Goal: Information Seeking & Learning: Learn about a topic

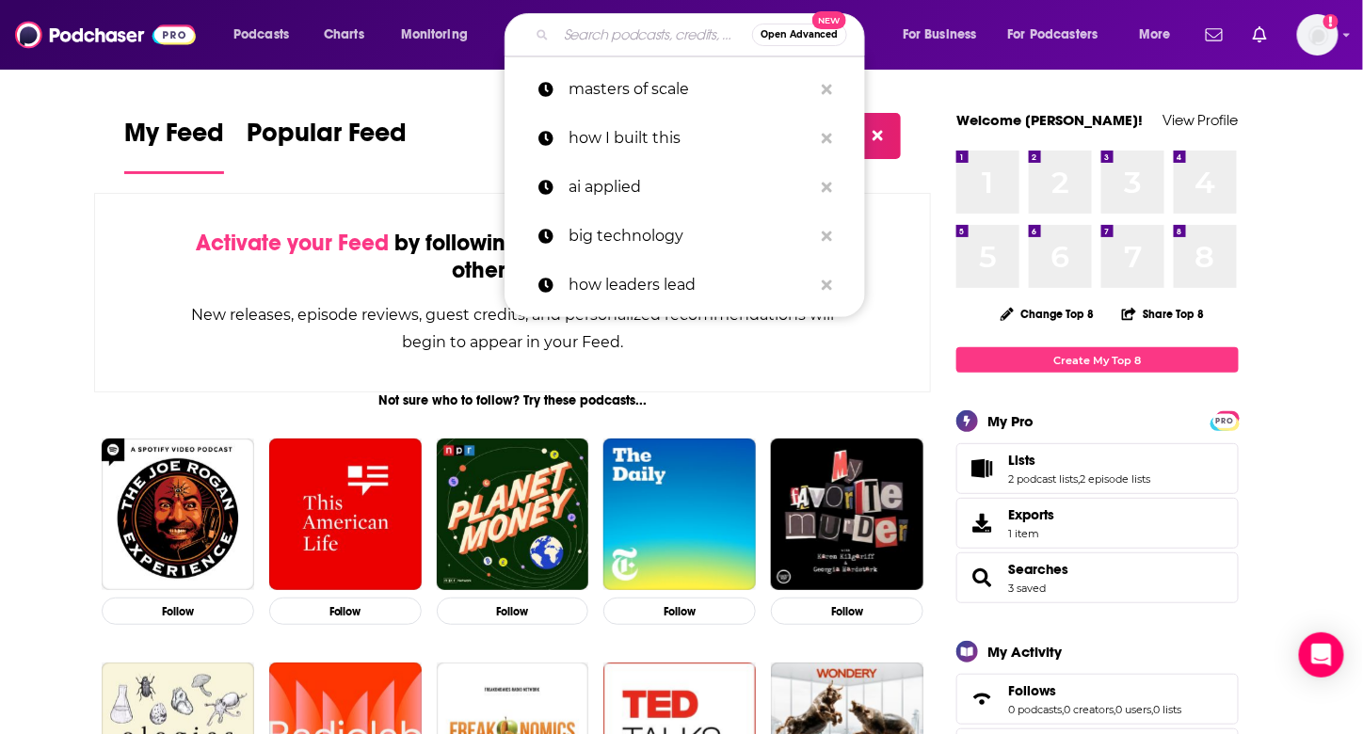
click at [622, 40] on input "Search podcasts, credits, & more..." at bounding box center [654, 35] width 196 height 30
paste input "M&A Science podcast by DealRoom"
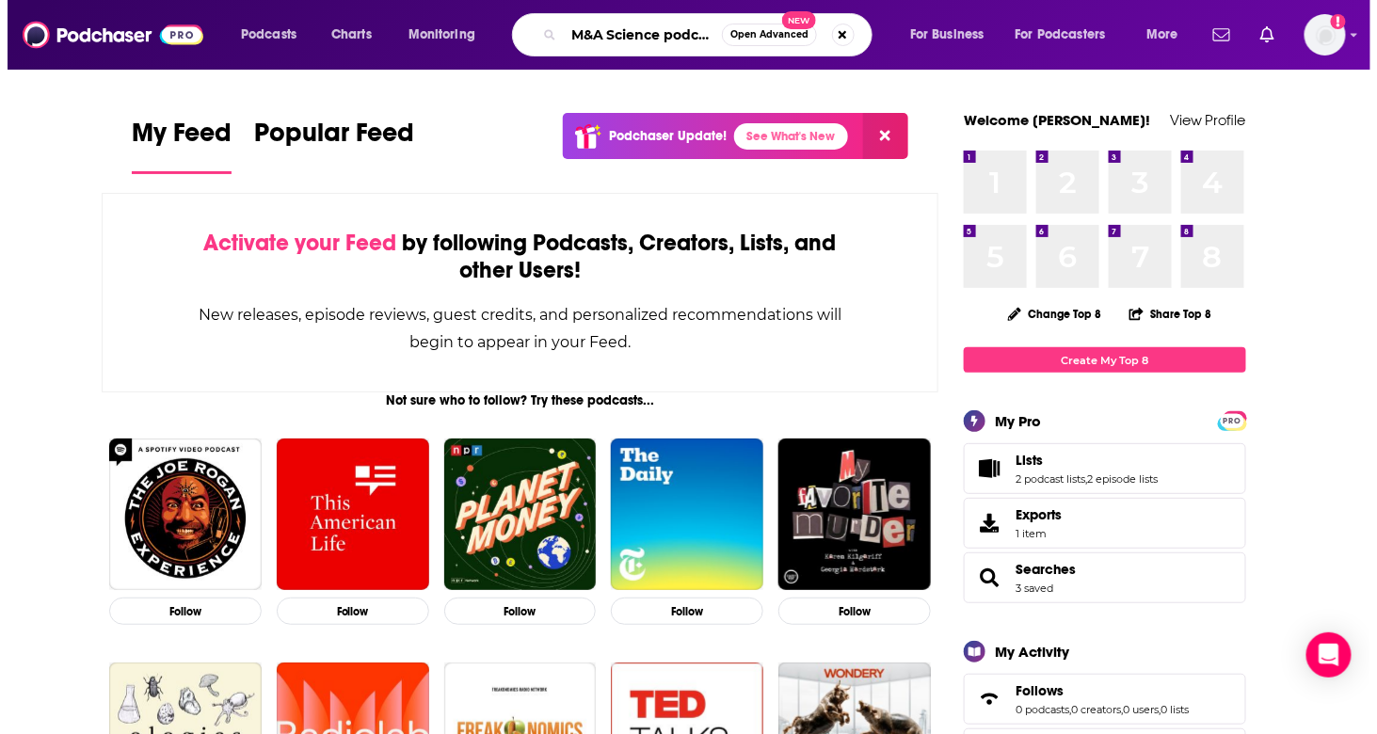
scroll to position [0, 105]
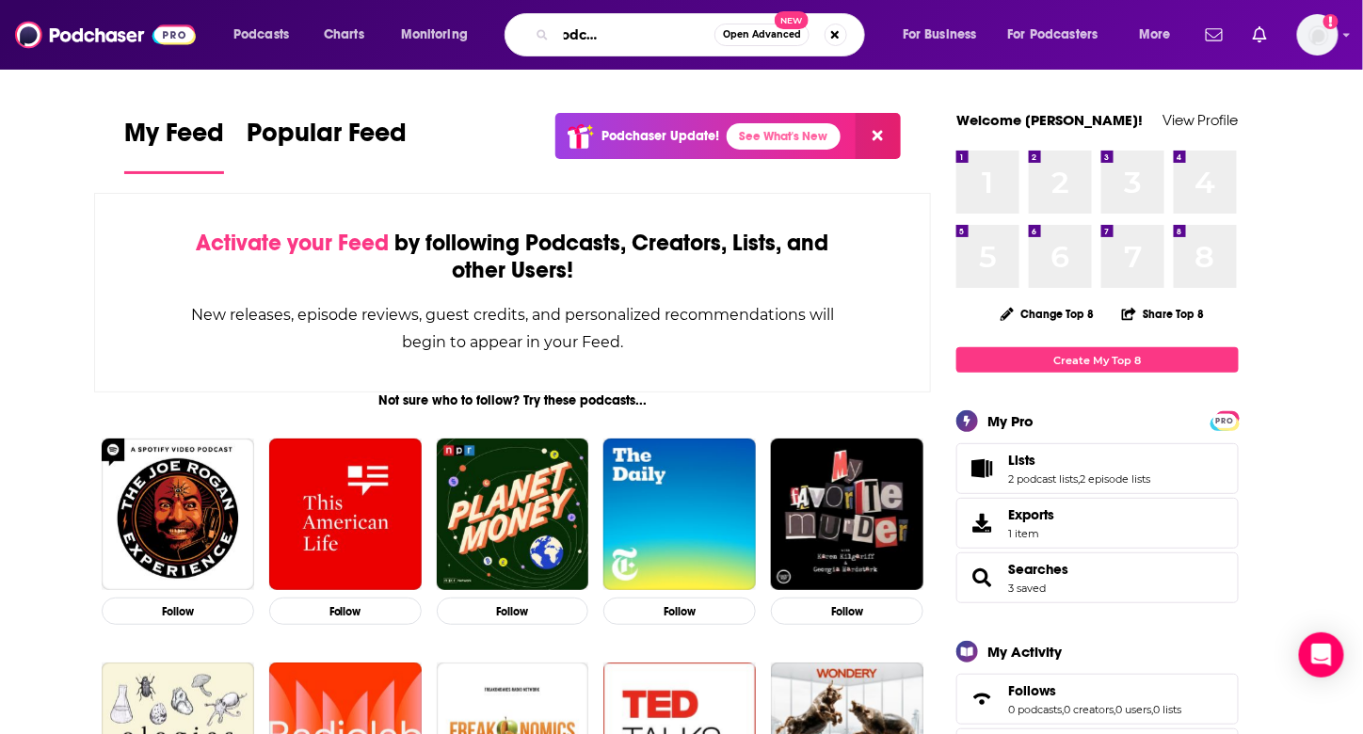
type input "M&A Science podcast by DealRoom"
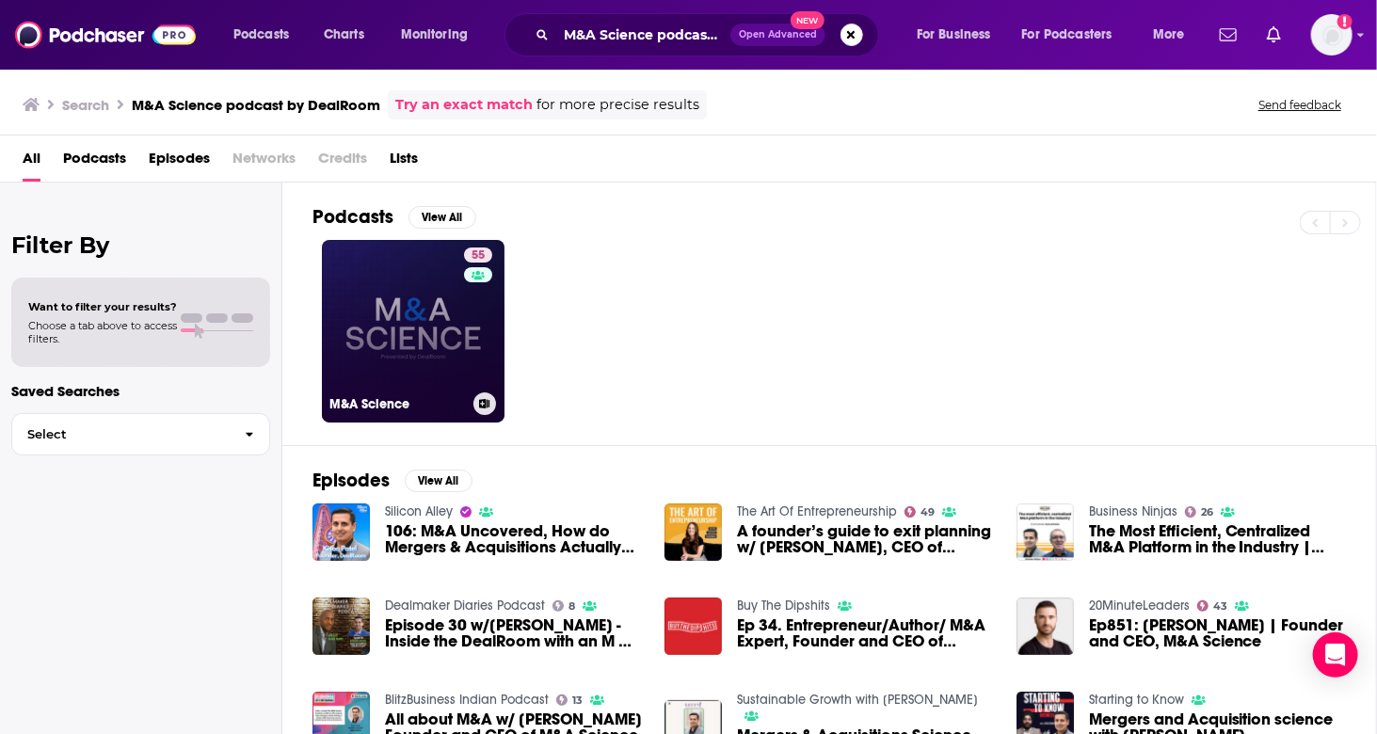
click at [440, 338] on link "55 M&A Science" at bounding box center [413, 331] width 183 height 183
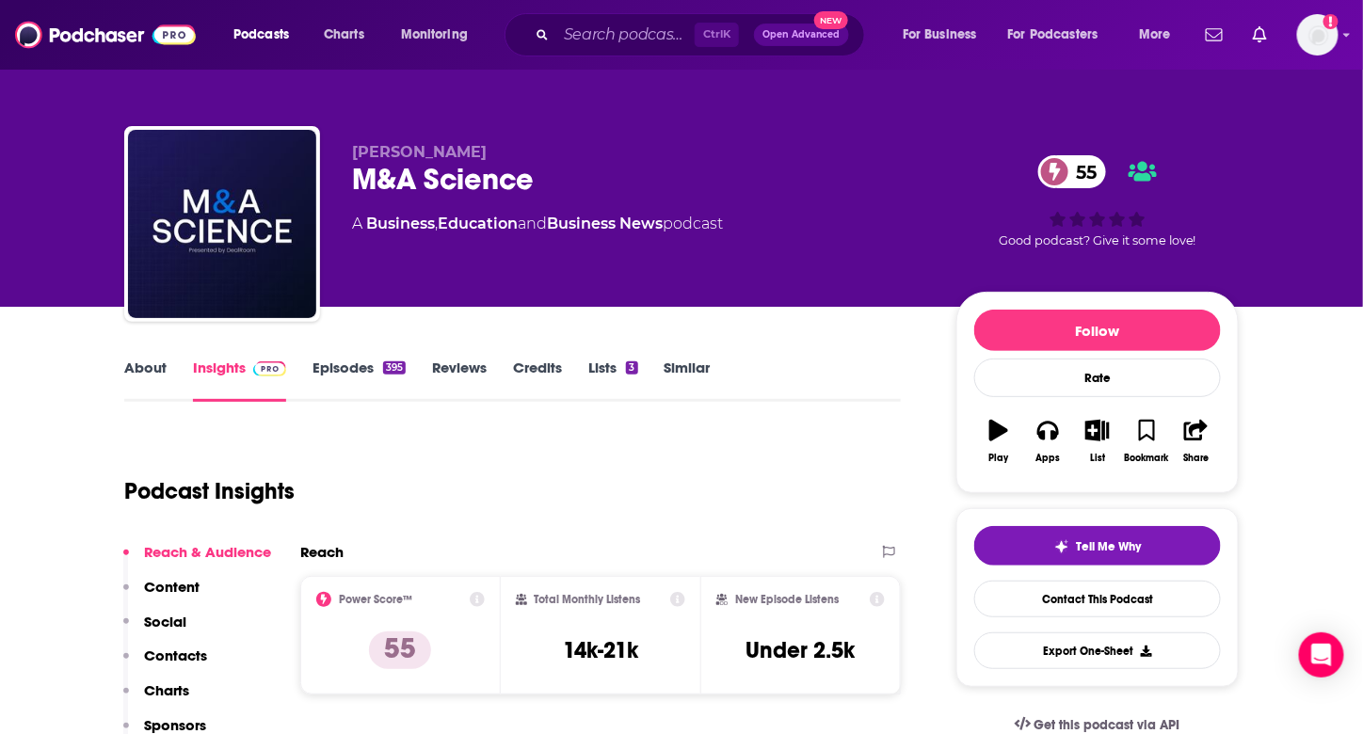
click at [487, 188] on div "M&A Science 55" at bounding box center [639, 179] width 574 height 37
copy div "M&A Science 55"
click at [587, 35] on input "Search podcasts, credits, & more..." at bounding box center [625, 35] width 138 height 30
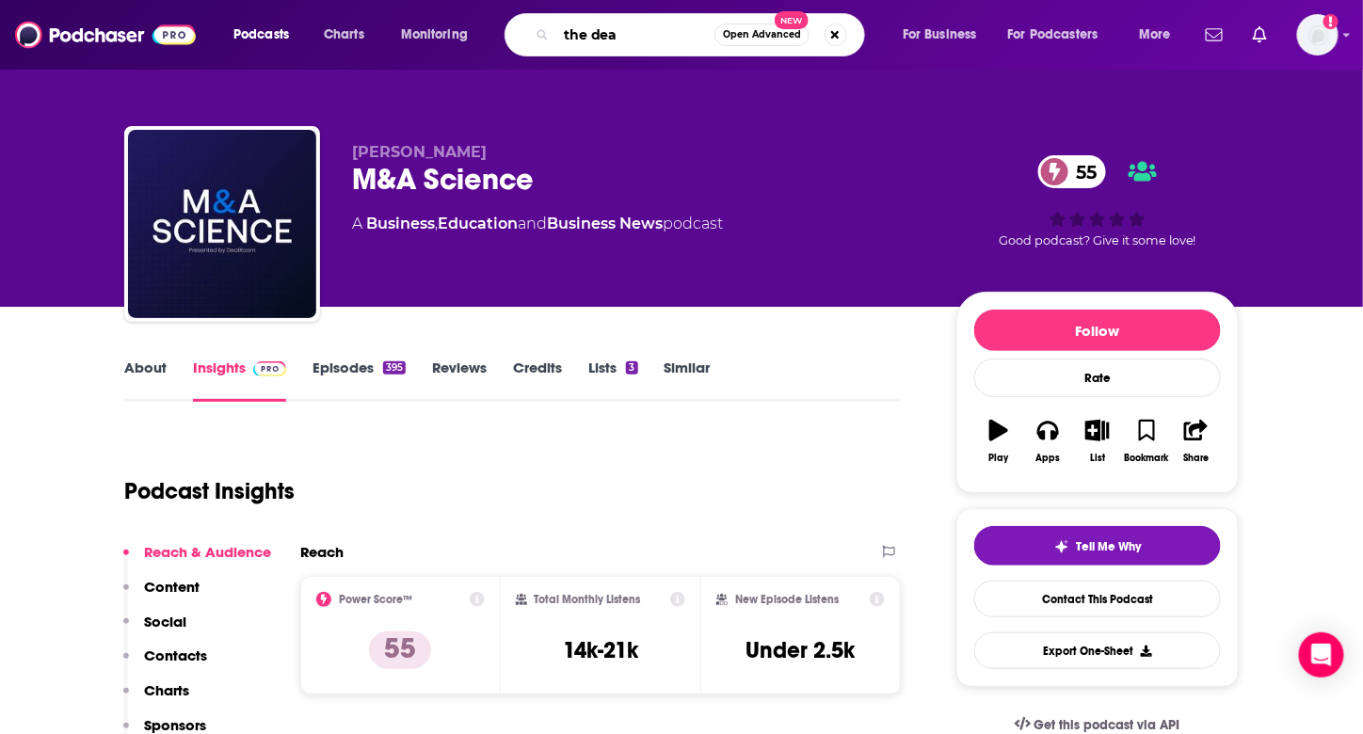
type input "the deal"
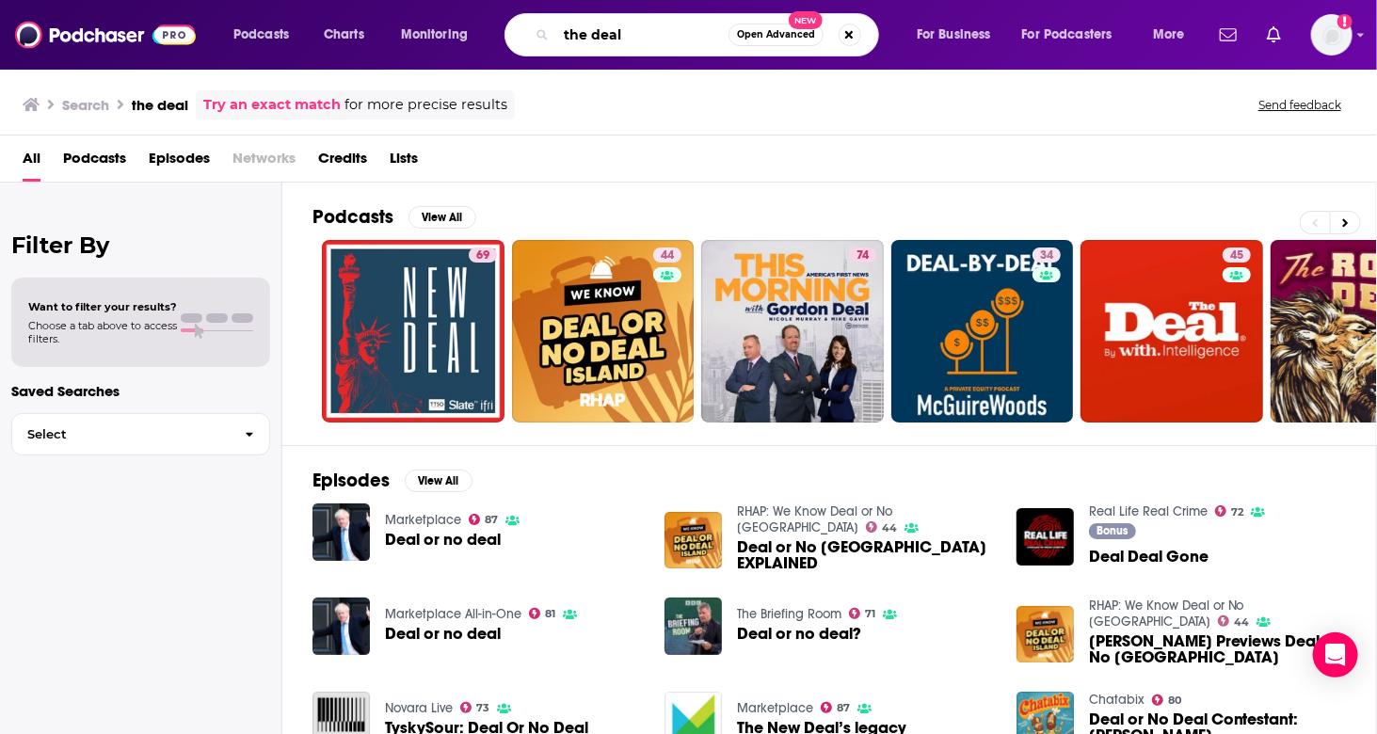
drag, startPoint x: 585, startPoint y: 40, endPoint x: 511, endPoint y: 35, distance: 74.5
click at [527, 31] on div "the deal Open Advanced New" at bounding box center [692, 34] width 375 height 43
type input "drinks with the deal"
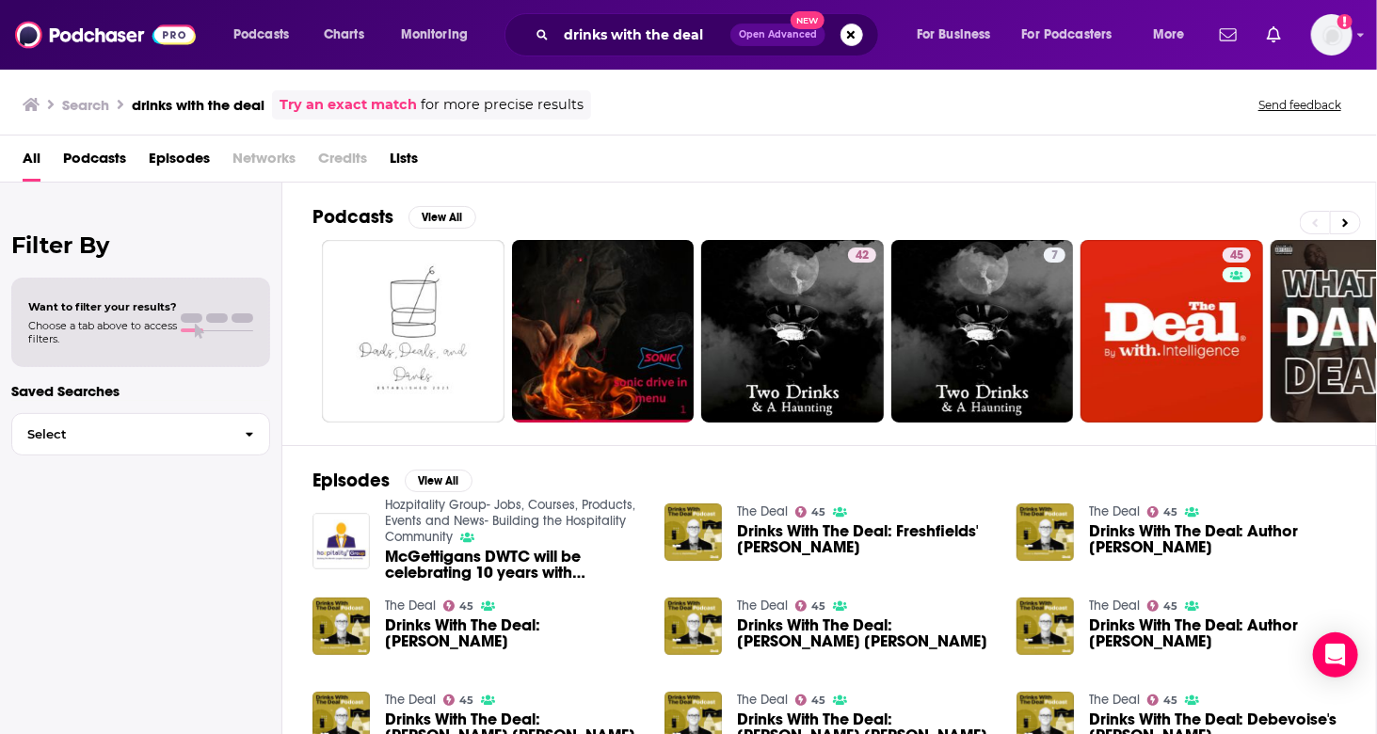
click at [789, 530] on span "Drinks With The Deal: Freshfields' [PERSON_NAME]" at bounding box center [865, 539] width 257 height 32
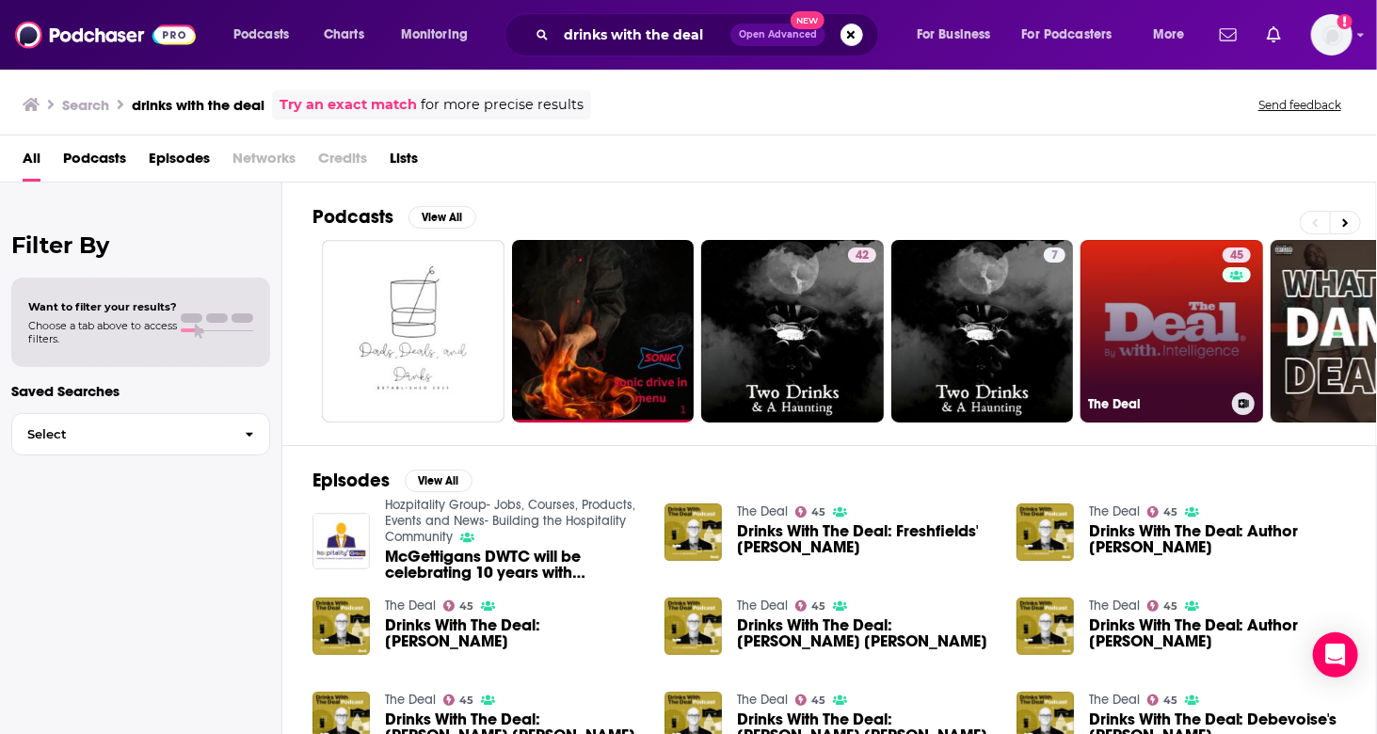
click at [1160, 302] on link "45 The Deal" at bounding box center [1172, 331] width 183 height 183
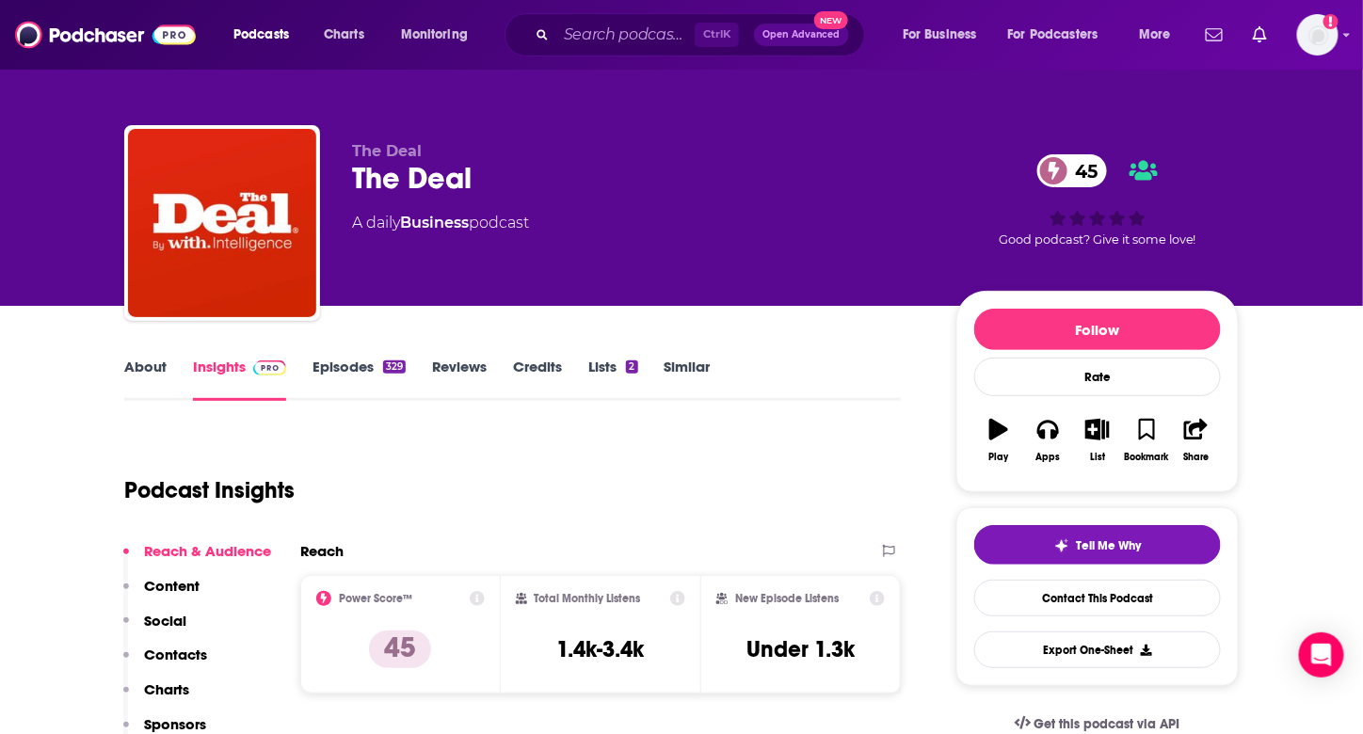
scroll to position [94, 0]
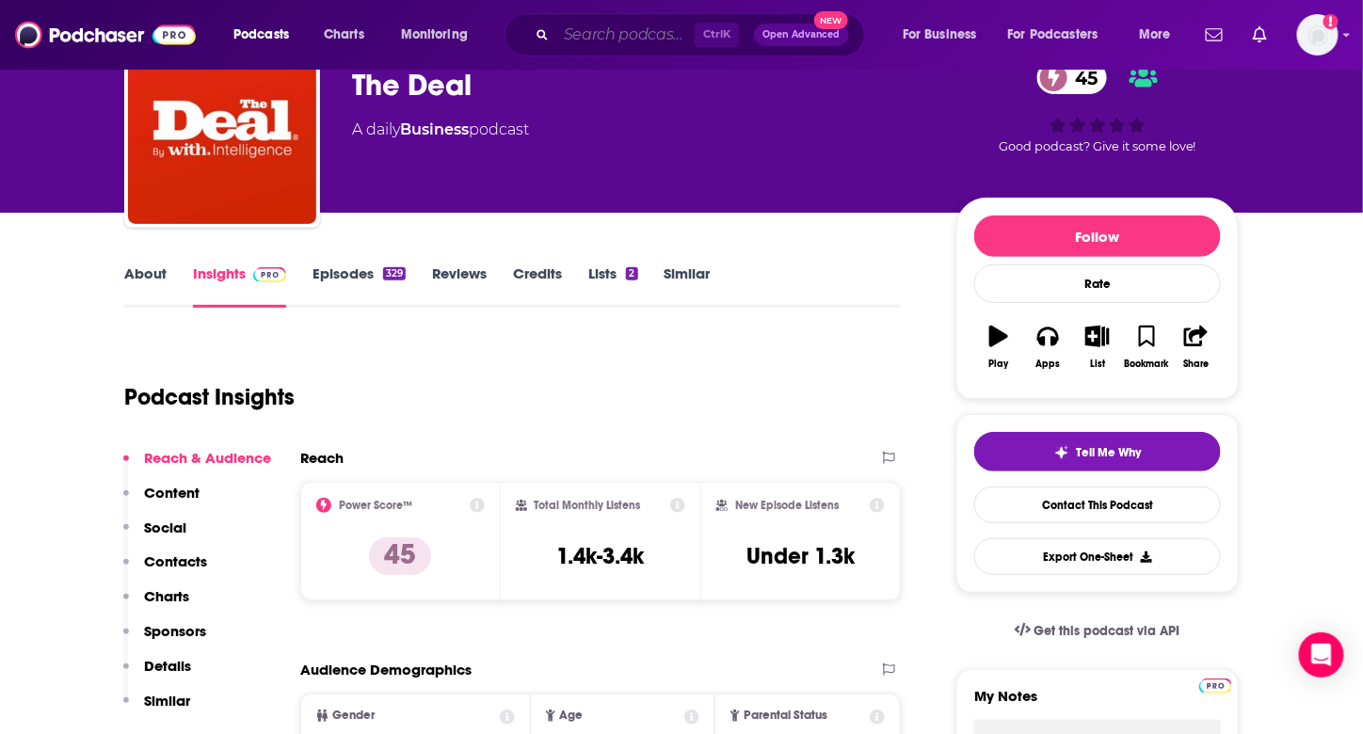
click at [591, 32] on input "Search podcasts, credits, & more..." at bounding box center [625, 35] width 138 height 30
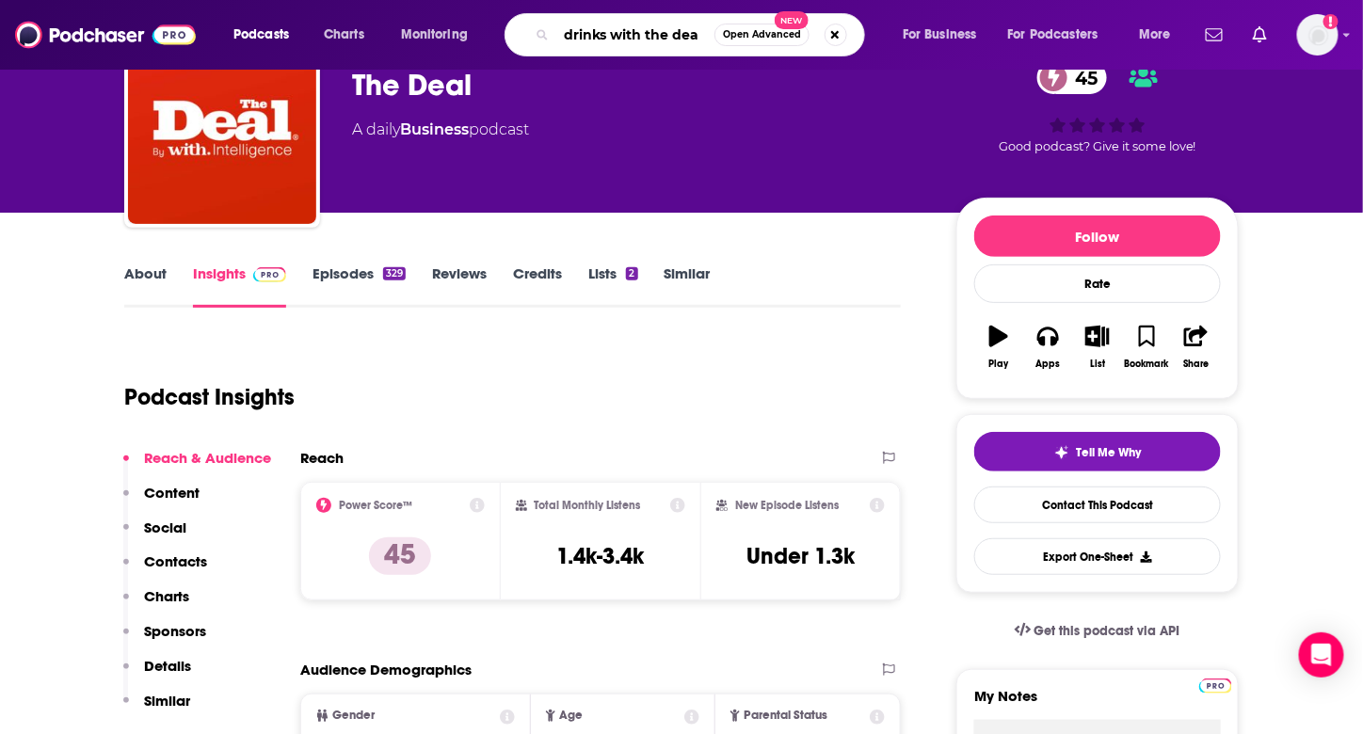
type input "drinks with the deal"
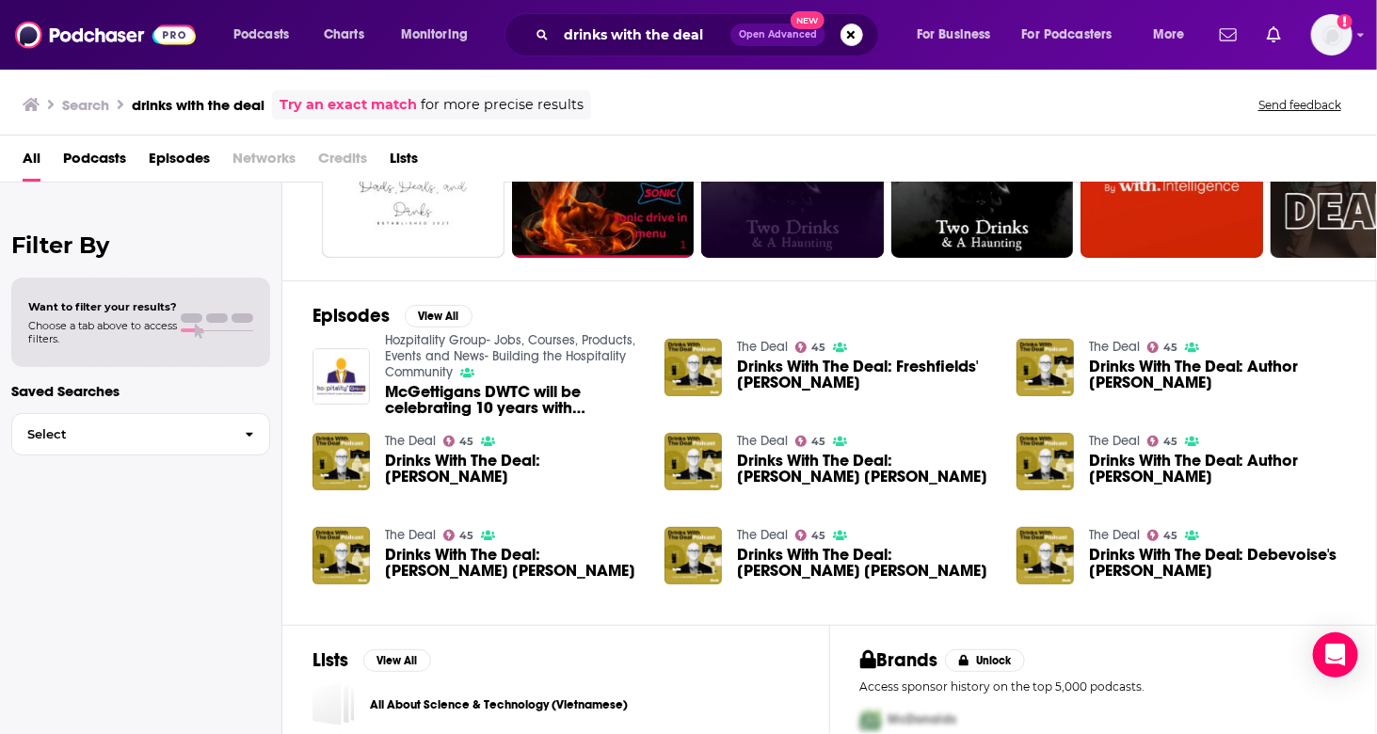
scroll to position [272, 0]
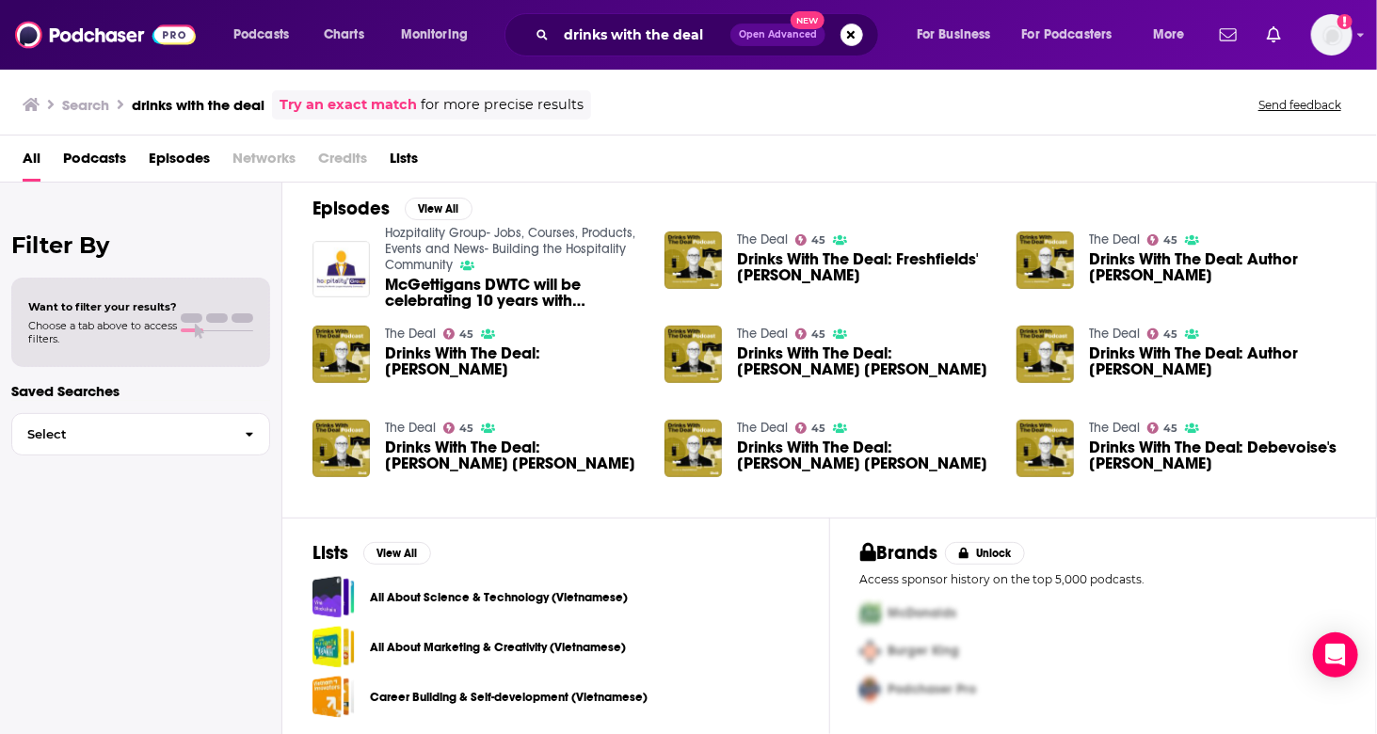
click at [500, 352] on span "Drinks With The Deal: [PERSON_NAME]" at bounding box center [513, 361] width 257 height 32
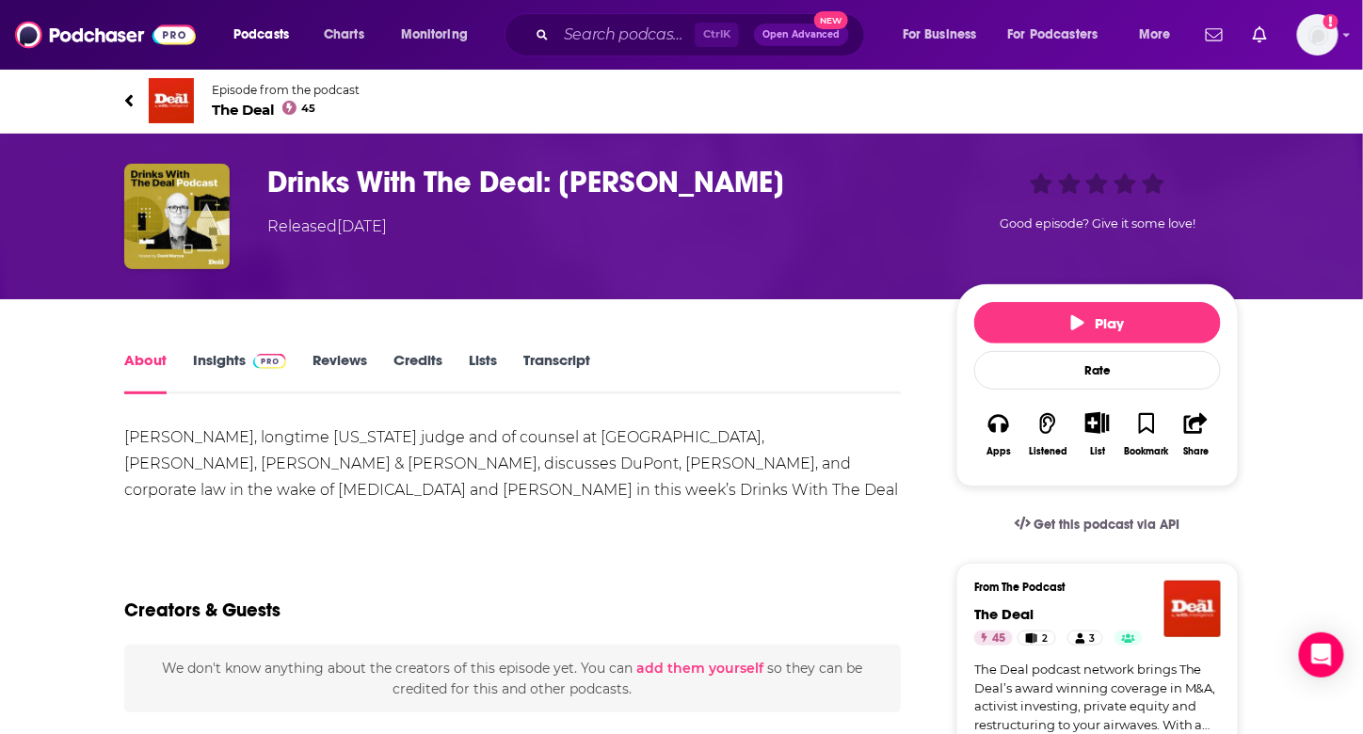
click at [419, 359] on link "Credits" at bounding box center [417, 372] width 49 height 43
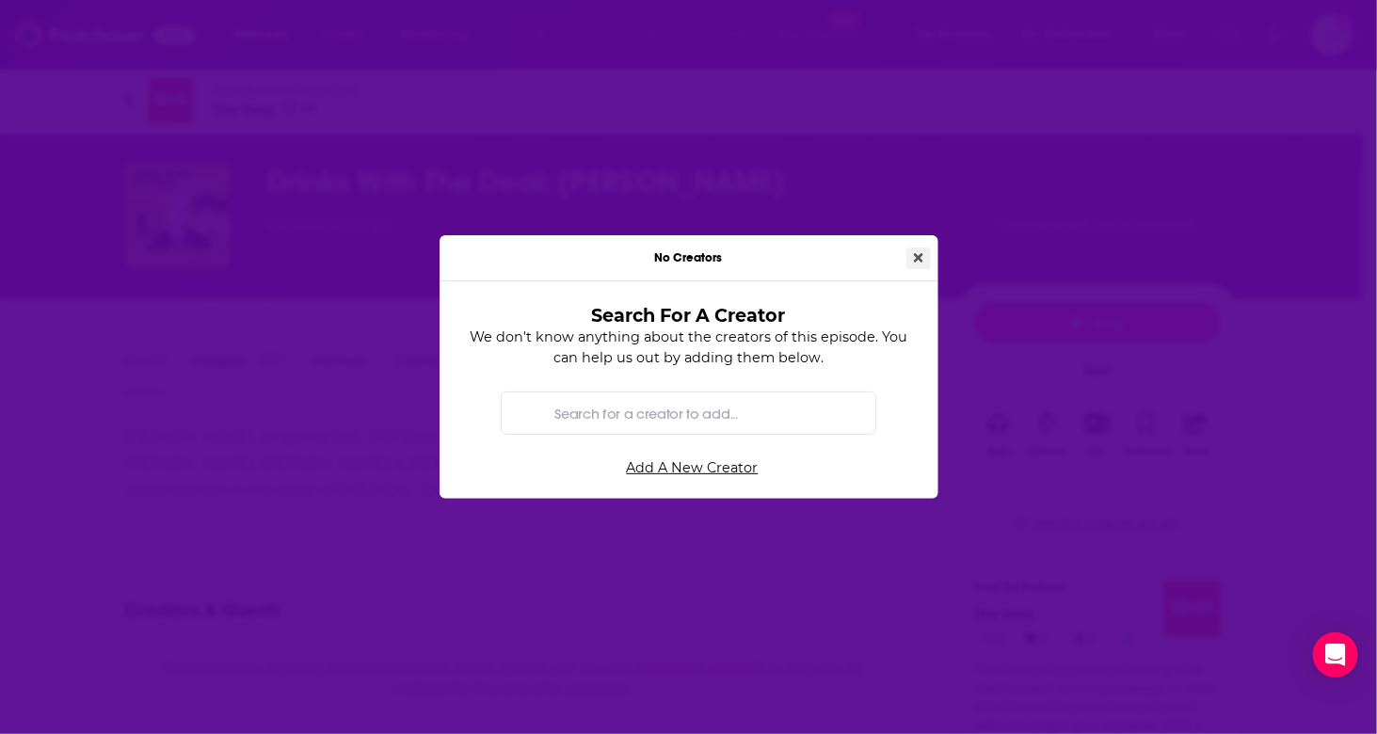
click at [922, 257] on icon "Close" at bounding box center [918, 257] width 9 height 13
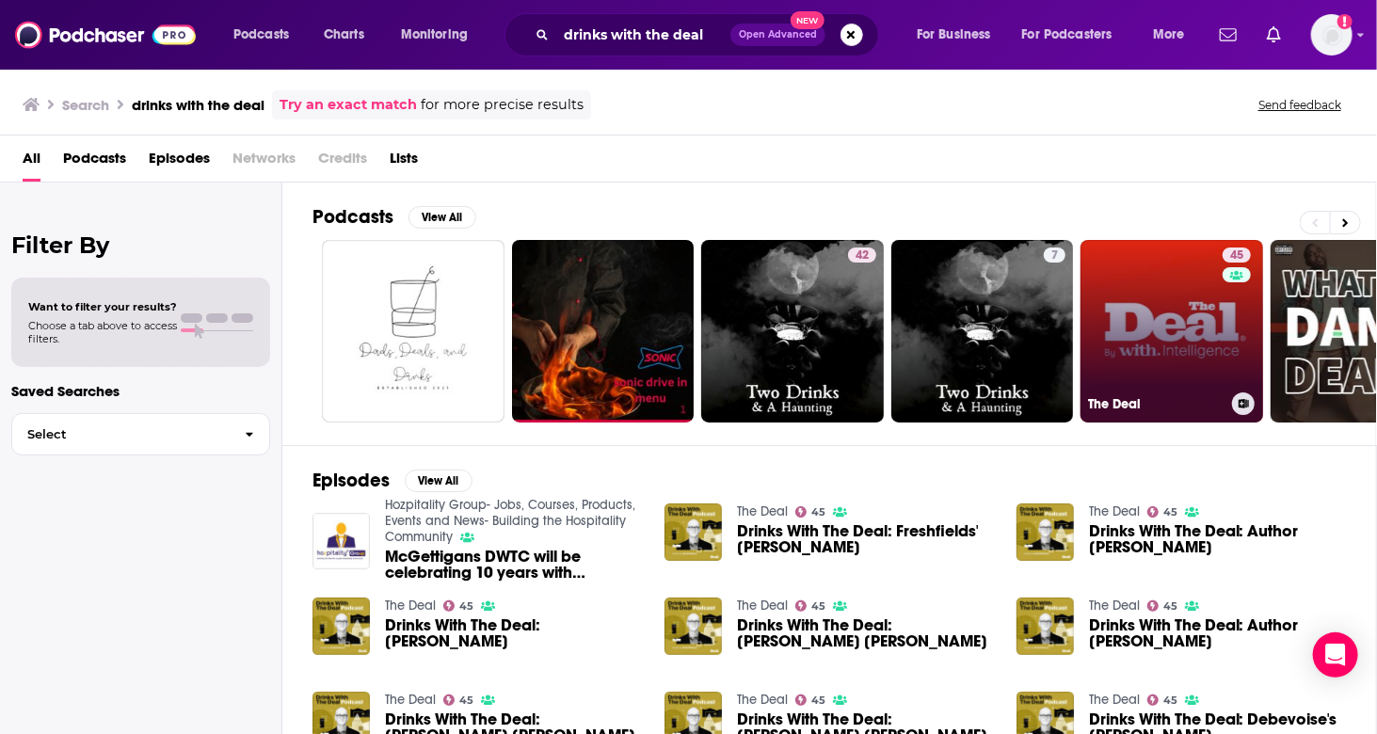
click at [1149, 317] on link "45 The Deal" at bounding box center [1172, 331] width 183 height 183
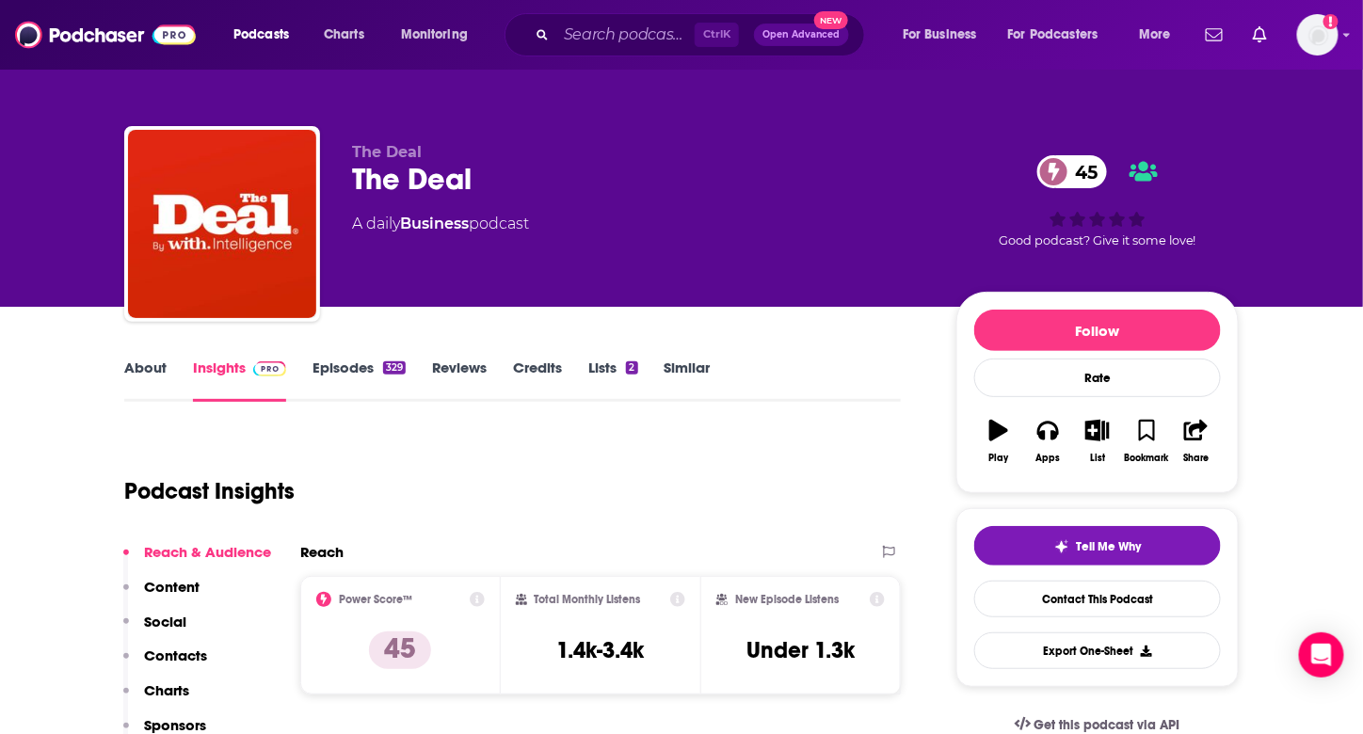
click at [342, 369] on link "Episodes 329" at bounding box center [358, 380] width 93 height 43
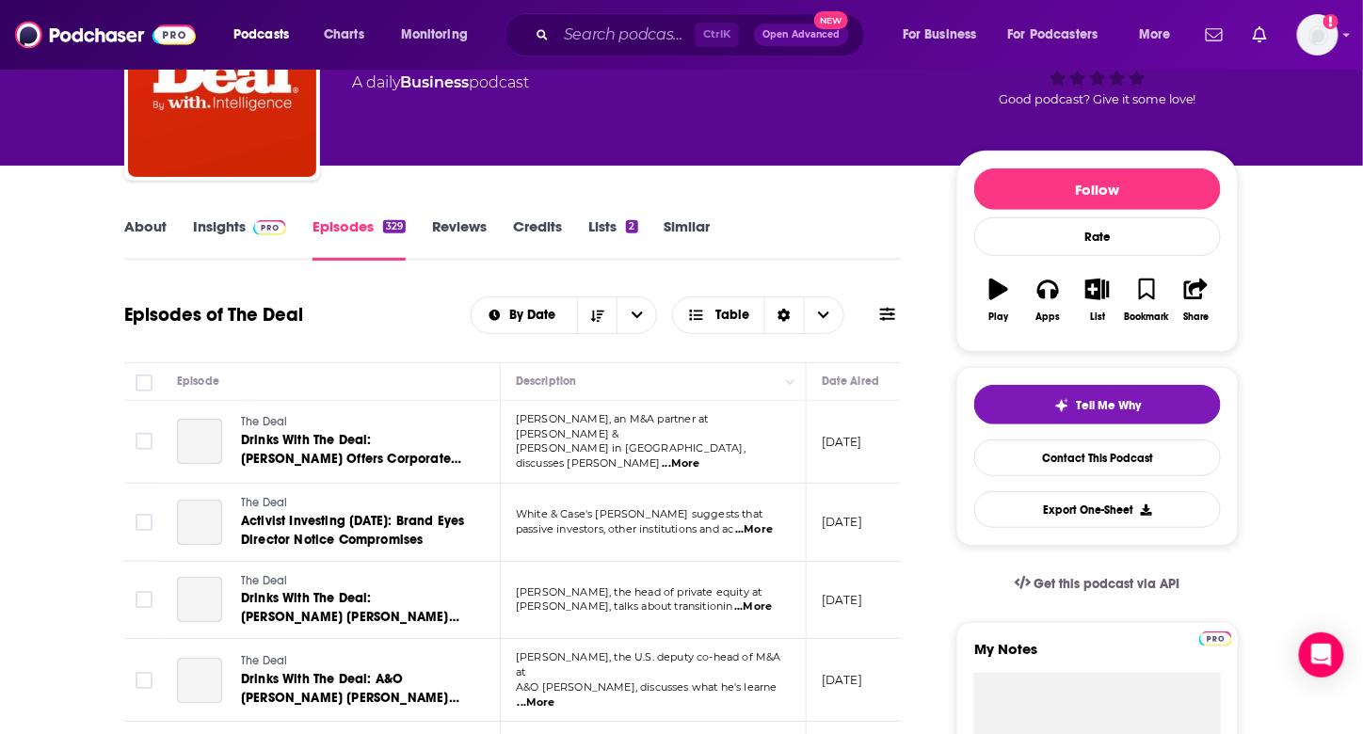
scroll to position [188, 0]
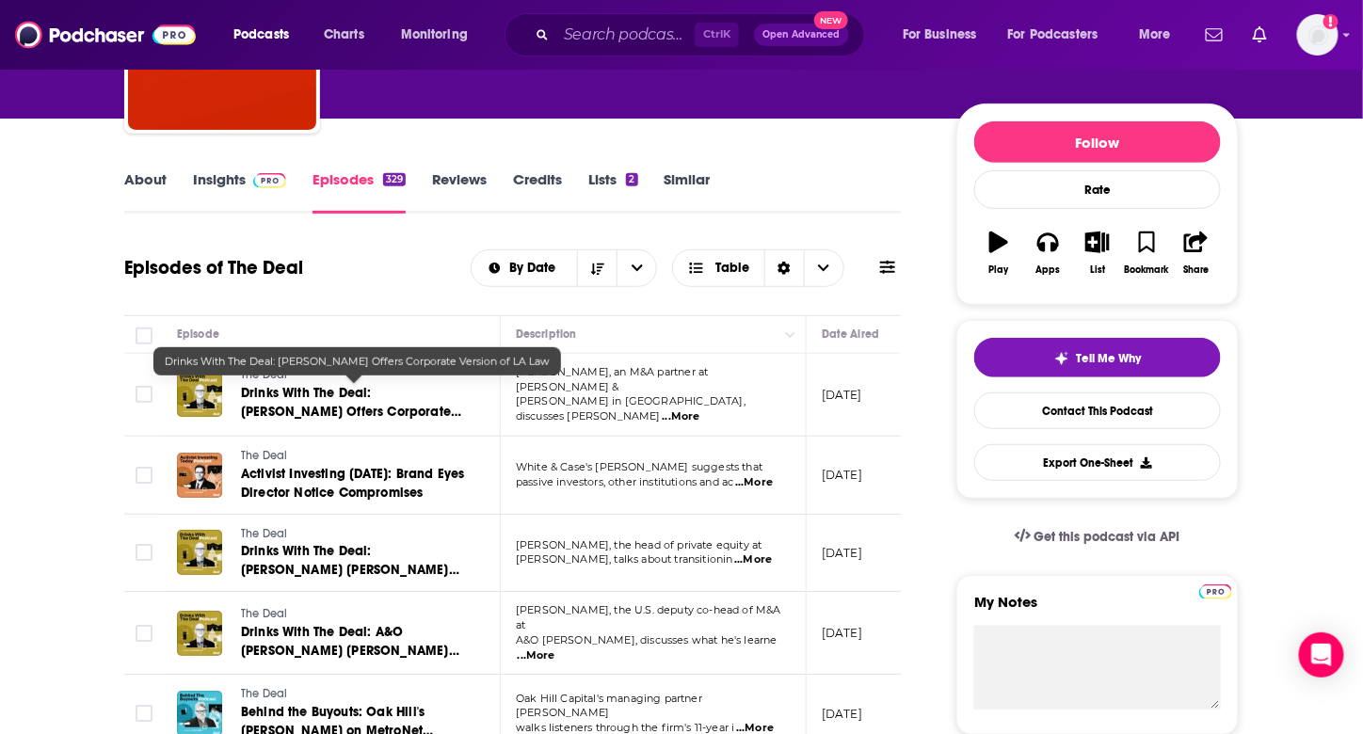
click at [344, 401] on span "Drinks With The Deal: [PERSON_NAME] Offers Corporate Version of LA Law" at bounding box center [351, 412] width 220 height 54
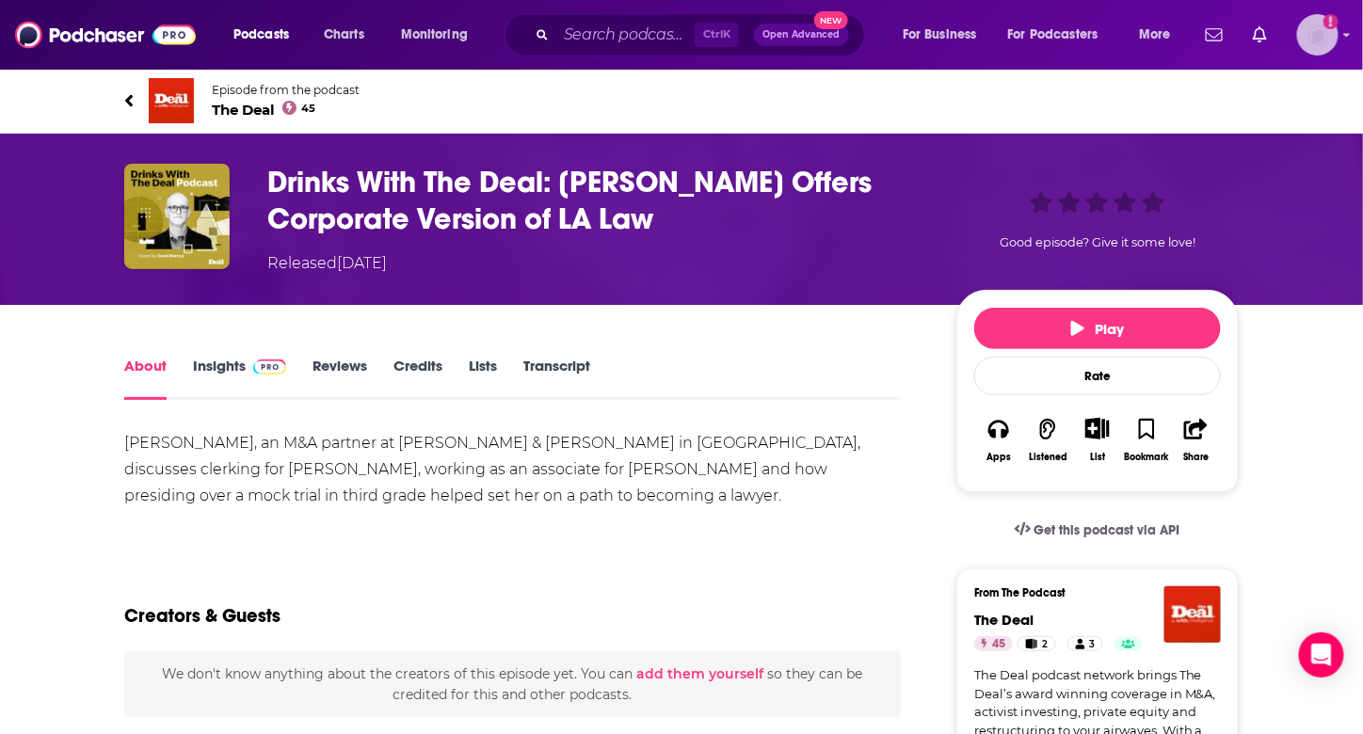
click at [1312, 39] on img "Logged in as nbaderrubenstein" at bounding box center [1317, 34] width 41 height 41
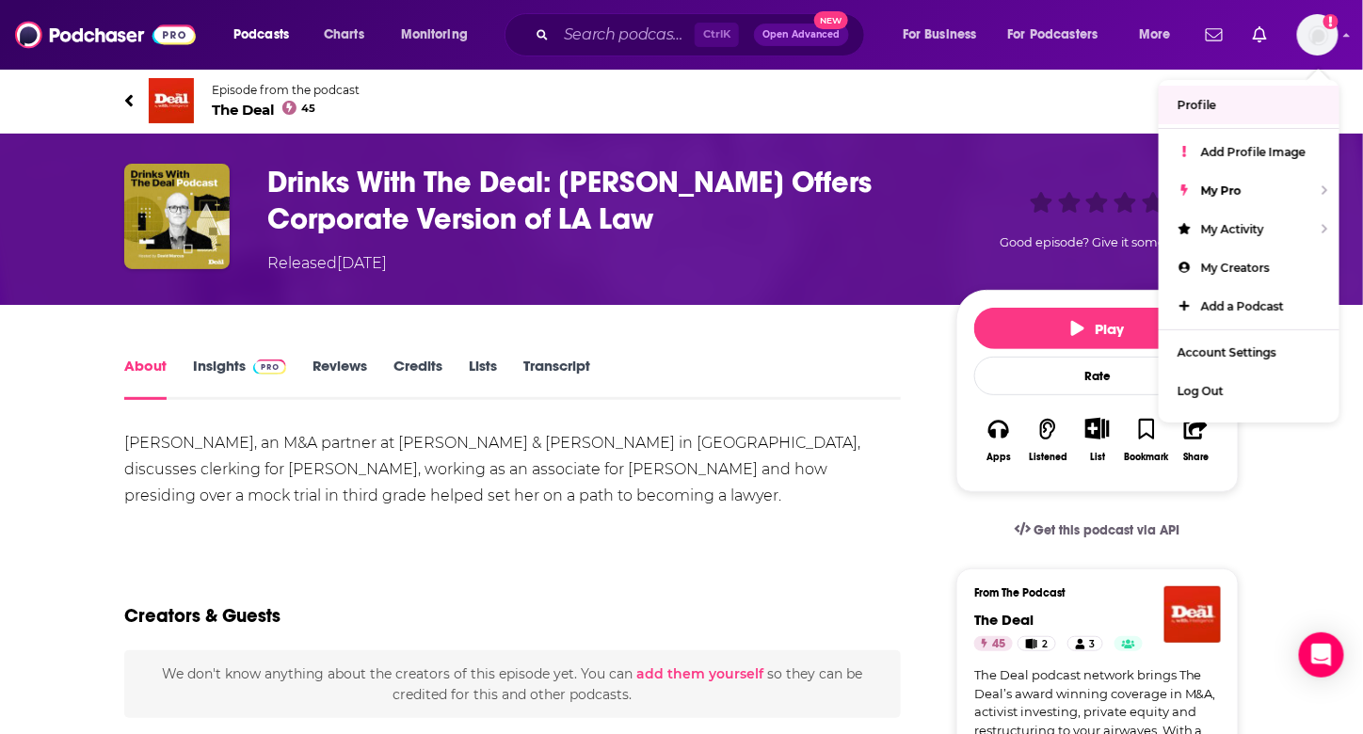
click at [631, 14] on div "Ctrl K Open Advanced New" at bounding box center [685, 34] width 360 height 43
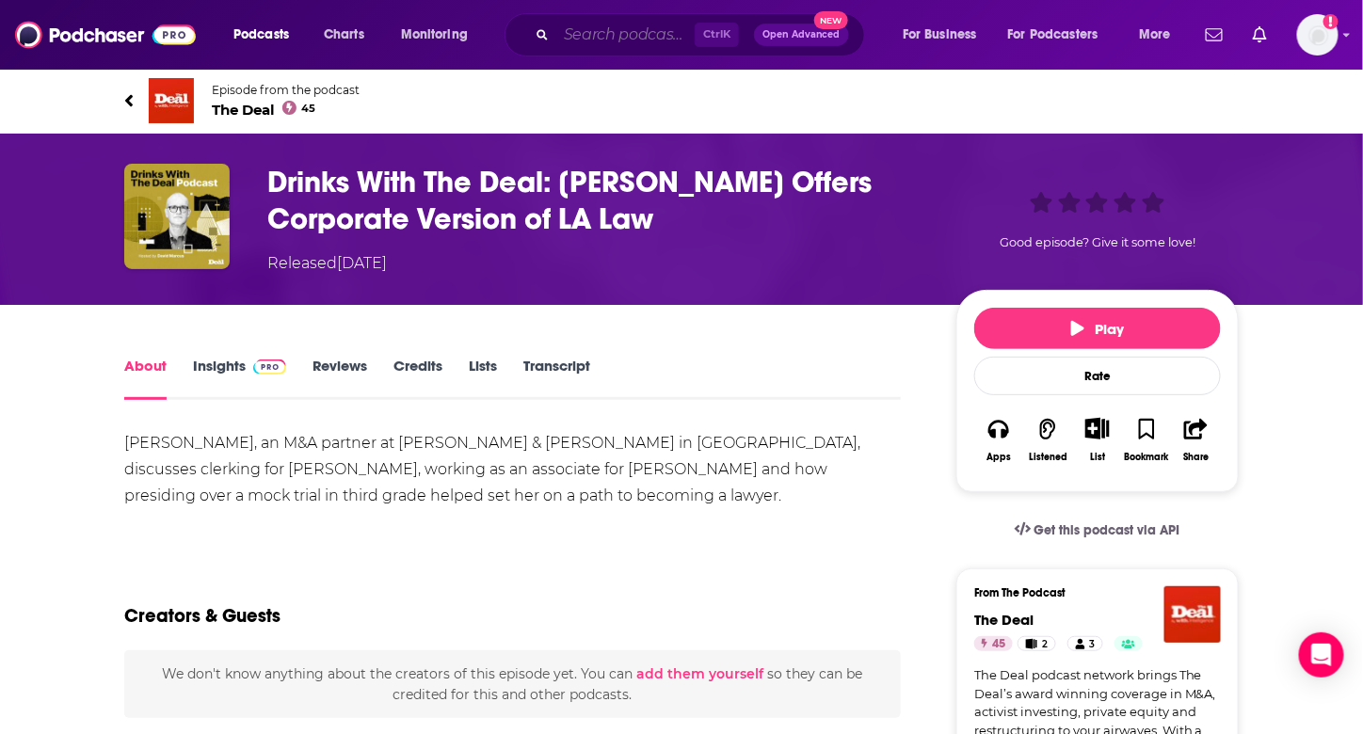
click at [632, 42] on input "Search podcasts, credits, & more..." at bounding box center [625, 35] width 138 height 30
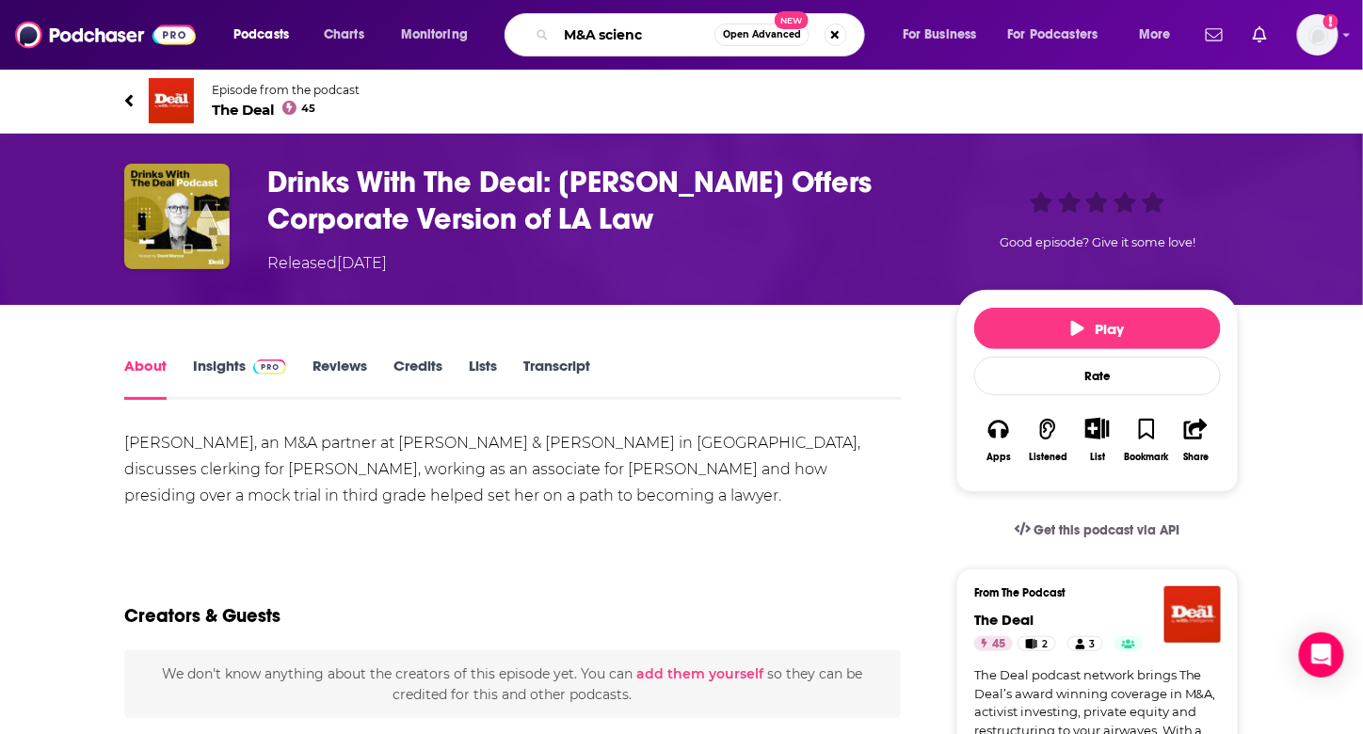
type input "M&A science"
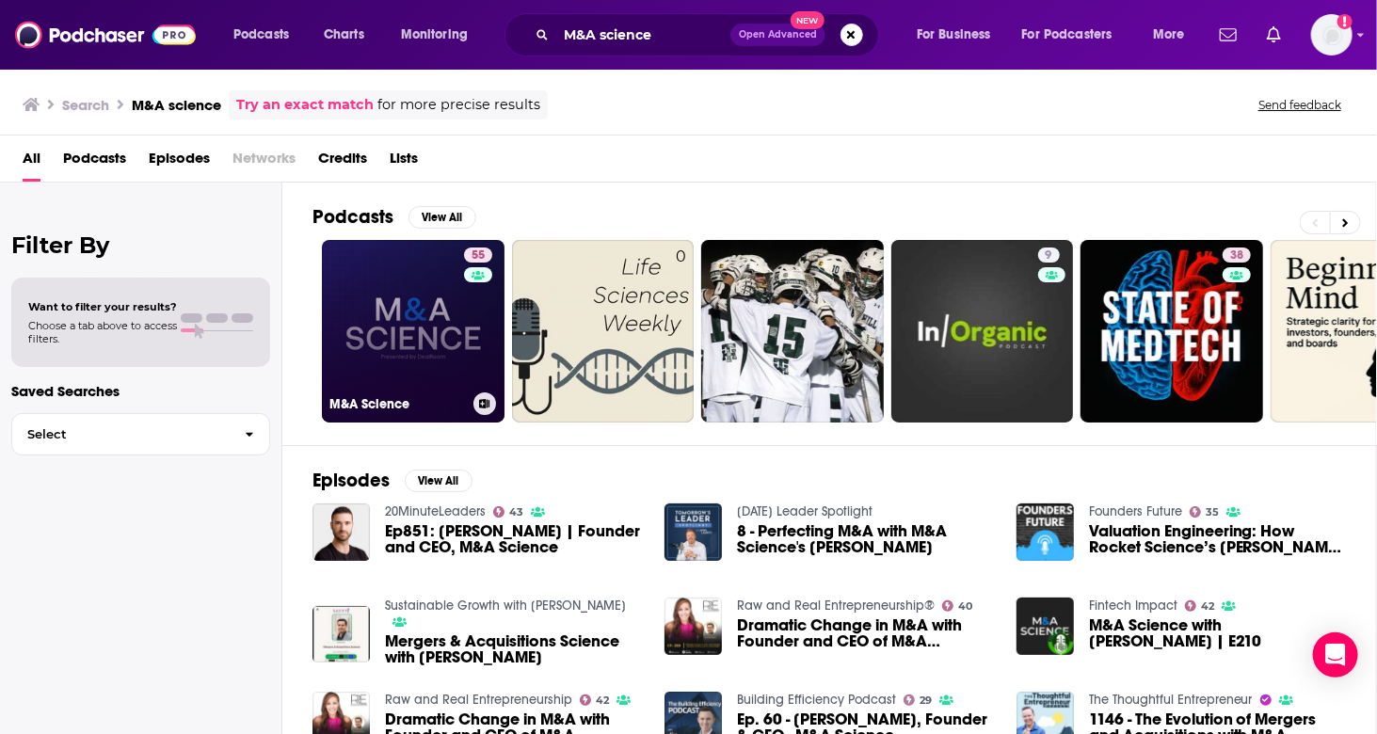
click at [370, 329] on link "55 M&A Science" at bounding box center [413, 331] width 183 height 183
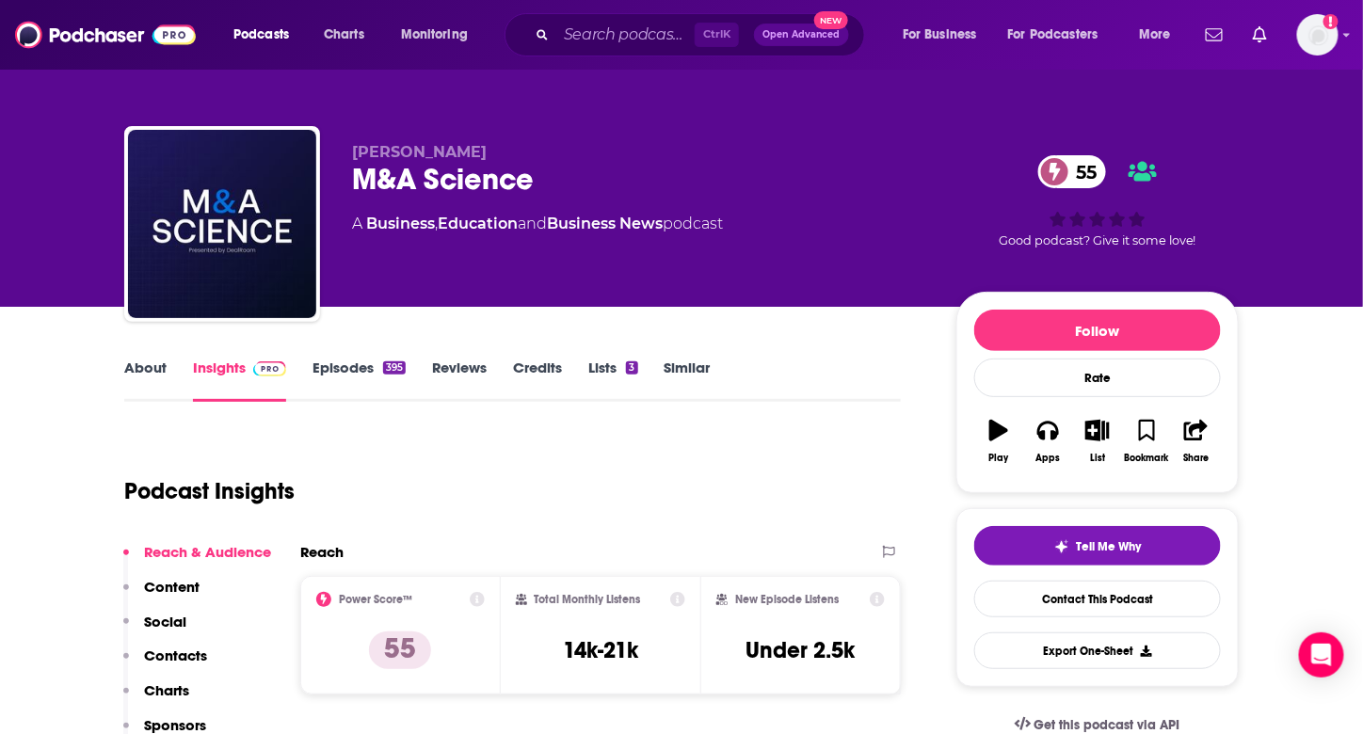
click at [358, 356] on div "About Insights Episodes 395 Reviews Credits Lists 3 Similar" at bounding box center [512, 379] width 777 height 46
click at [355, 364] on link "Episodes 395" at bounding box center [358, 380] width 93 height 43
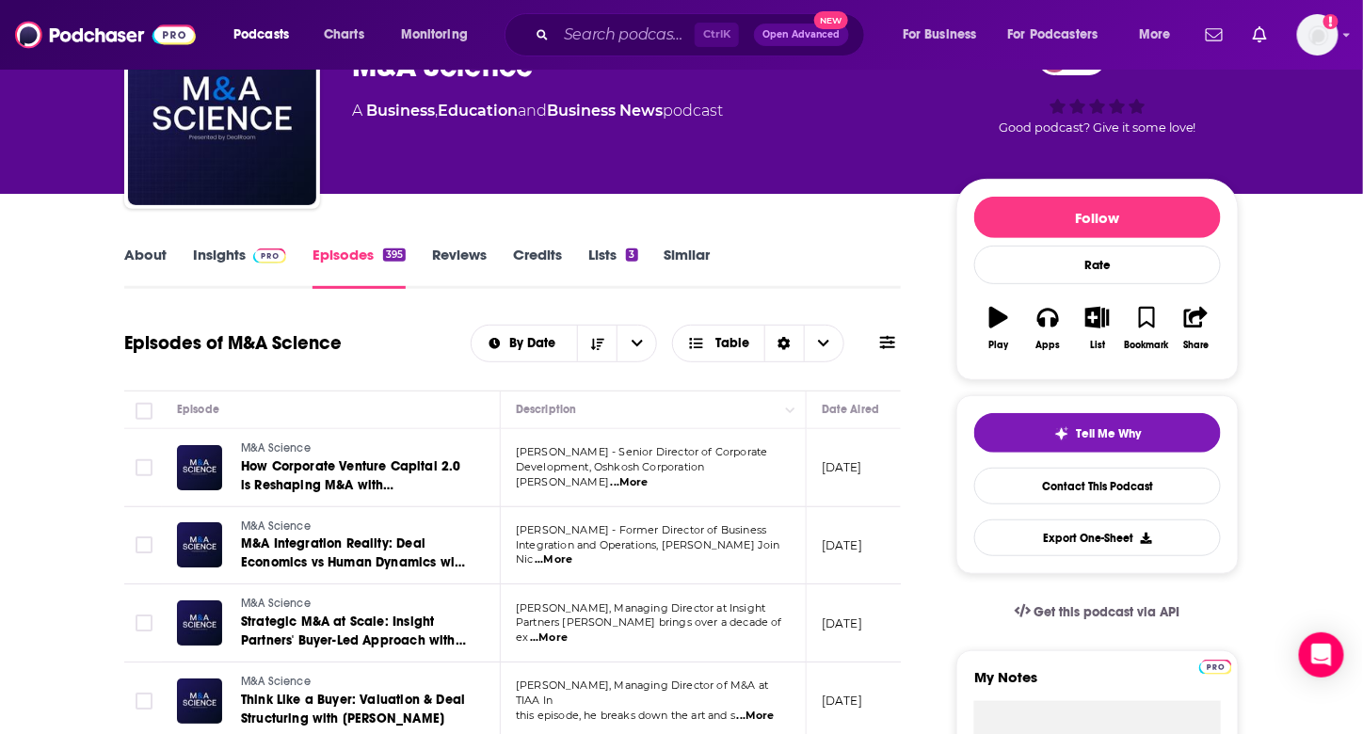
scroll to position [188, 0]
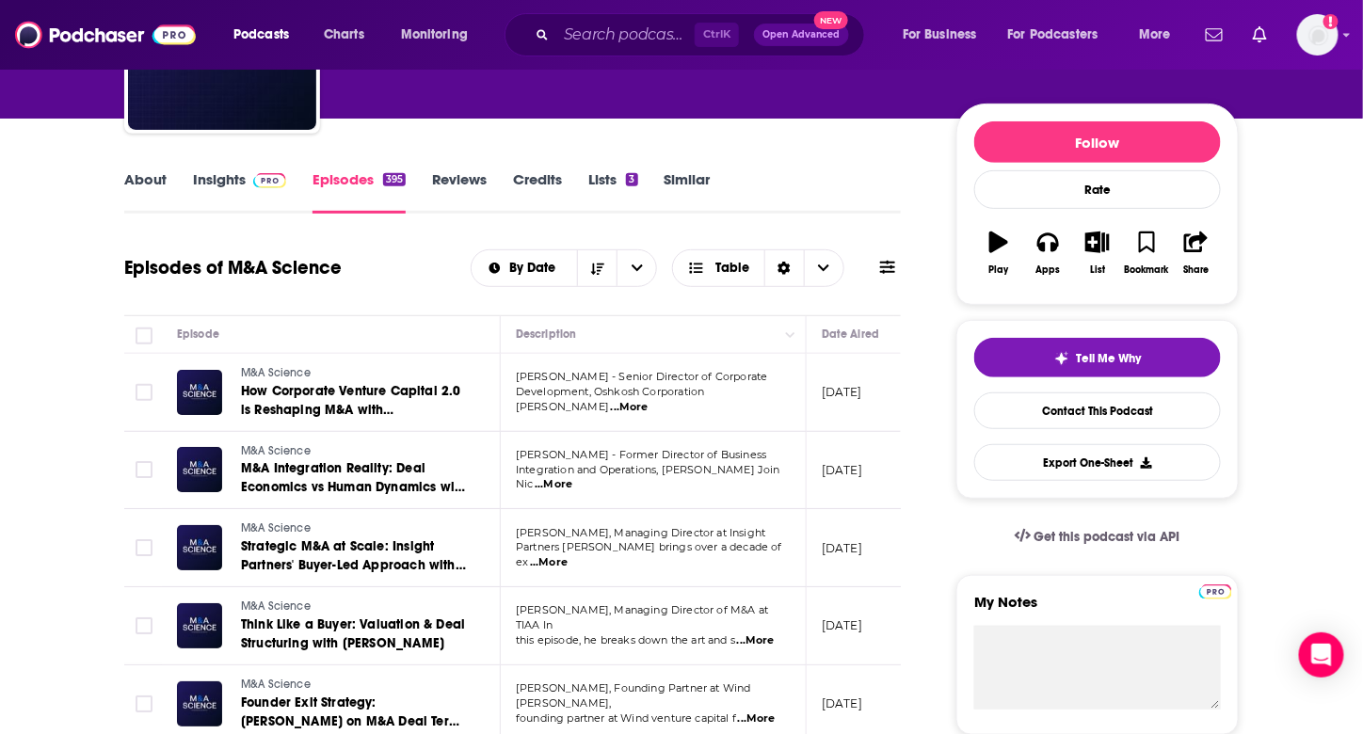
click at [649, 400] on span "...More" at bounding box center [630, 407] width 38 height 15
click at [141, 193] on link "About" at bounding box center [145, 191] width 42 height 43
